Goal: Information Seeking & Learning: Learn about a topic

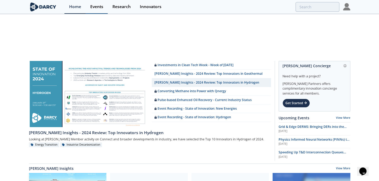
click at [97, 9] on div "Events" at bounding box center [96, 7] width 13 height 4
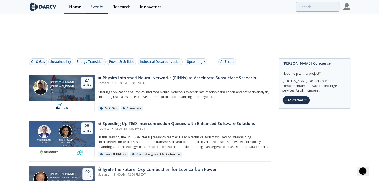
click at [75, 5] on div "Home" at bounding box center [75, 7] width 12 height 4
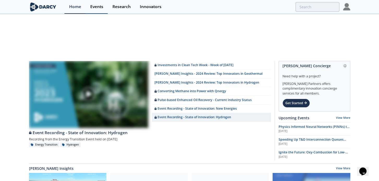
click at [95, 5] on div "Events" at bounding box center [96, 7] width 13 height 4
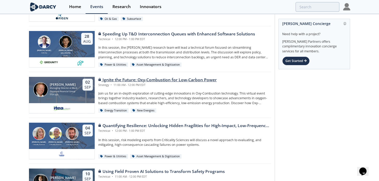
scroll to position [100, 0]
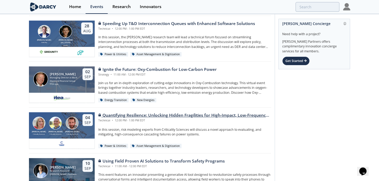
click at [54, 117] on img at bounding box center [55, 123] width 13 height 13
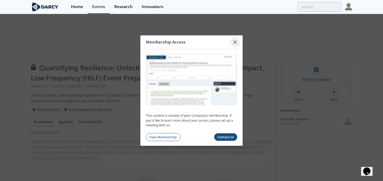
click at [236, 40] on icon at bounding box center [235, 42] width 6 height 6
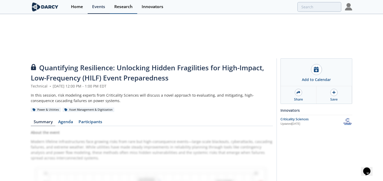
click at [130, 6] on div "Research" at bounding box center [123, 7] width 18 height 4
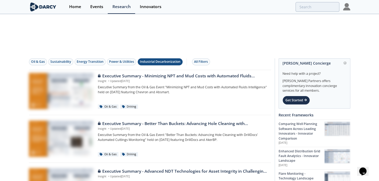
click at [161, 59] on div "Industrial Decarbonization" at bounding box center [160, 61] width 41 height 5
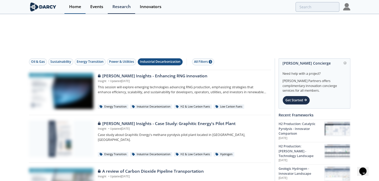
click at [76, 8] on div "Home" at bounding box center [75, 7] width 12 height 4
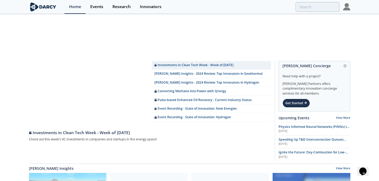
click at [36, 6] on img at bounding box center [43, 6] width 28 height 9
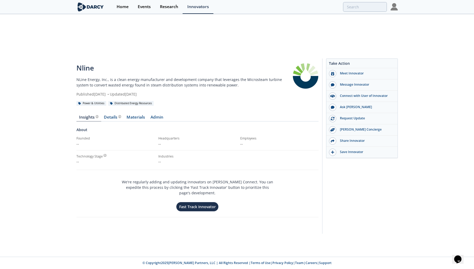
click at [443, 59] on div "Nline NLine Energy, Inc., is a clean energy manufacturer and development compan…" at bounding box center [237, 147] width 474 height 187
click at [89, 6] on img at bounding box center [90, 6] width 28 height 9
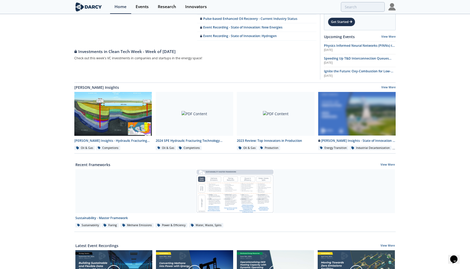
scroll to position [128, 0]
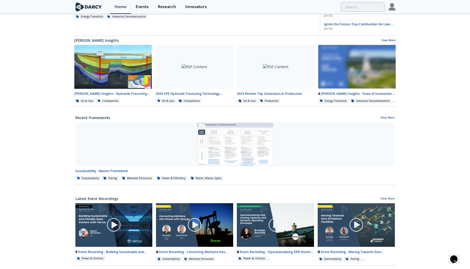
click at [429, 41] on div "Investments in Clean Tech Week - Week of 2025/08/11 Darcy Insights - 2024 Revie…" at bounding box center [235, 110] width 470 height 370
